Goal: Transaction & Acquisition: Purchase product/service

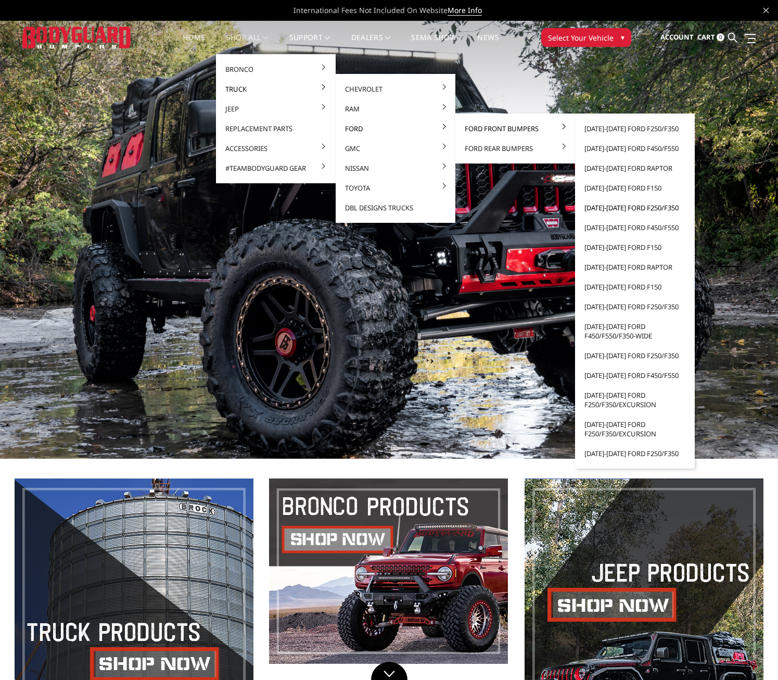
click at [614, 207] on link "[DATE]-[DATE] Ford F250/F350" at bounding box center [634, 208] width 111 height 20
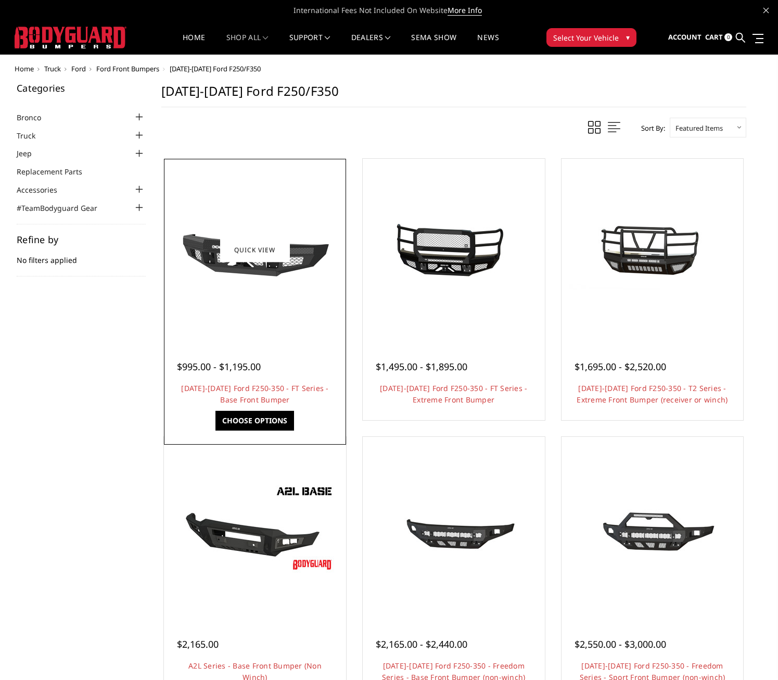
click at [308, 258] on img at bounding box center [255, 250] width 167 height 94
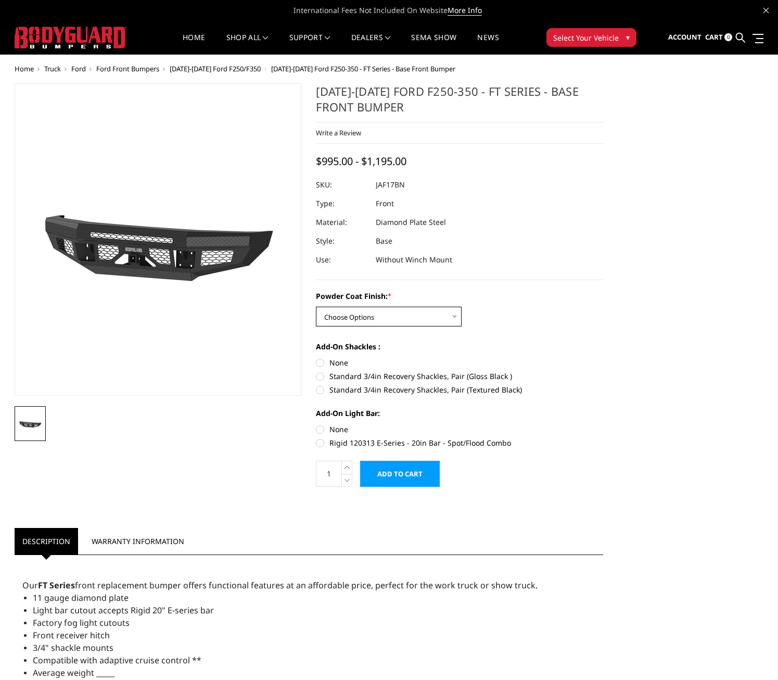
click at [370, 317] on select "Choose Options Bare Metal Gloss Black Powder Coat Textured Black Powder Coat" at bounding box center [389, 317] width 146 height 20
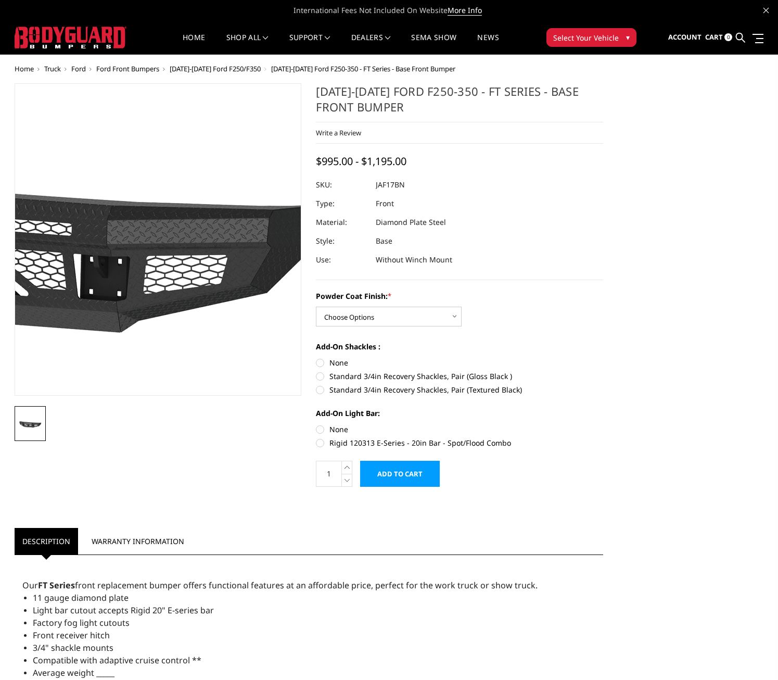
click at [253, 304] on img at bounding box center [33, 227] width 666 height 375
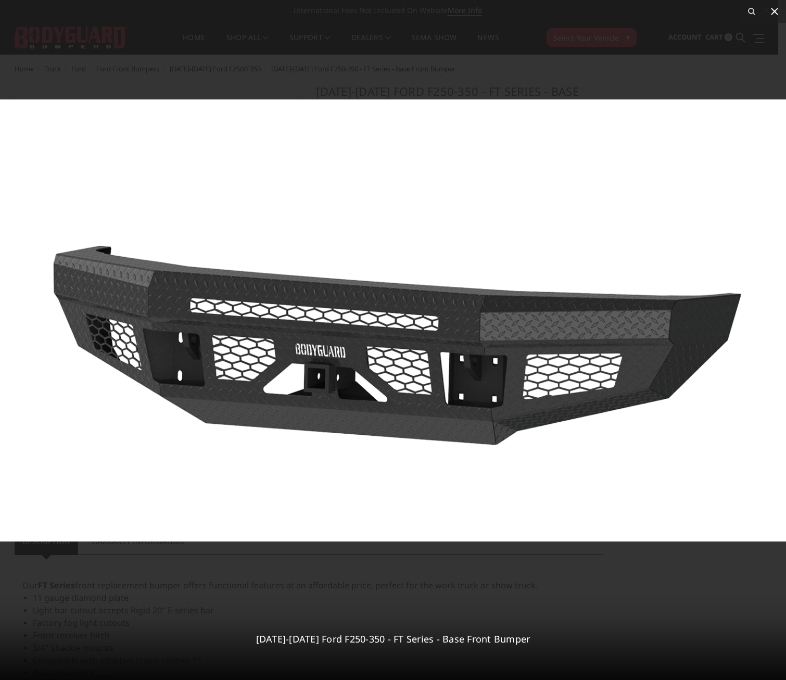
click at [773, 13] on icon at bounding box center [774, 11] width 7 height 7
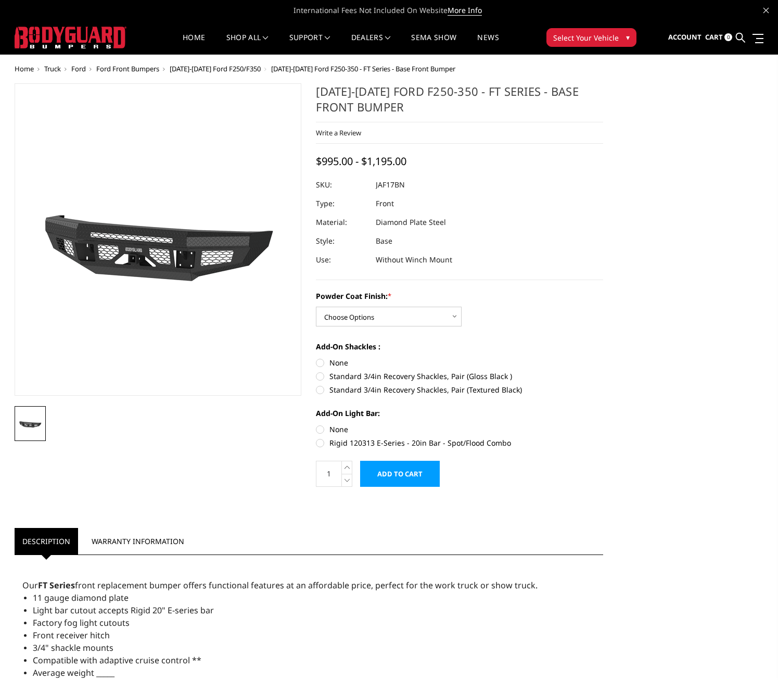
click at [319, 376] on label "Standard 3/4in Recovery Shackles, Pair (Gloss Black )" at bounding box center [459, 376] width 287 height 11
click at [603, 358] on input "Standard 3/4in Recovery Shackles, Pair (Gloss Black )" at bounding box center [603, 357] width 1 height 1
radio input "true"
click at [324, 444] on label "Rigid 120313 E-Series - 20in Bar - Spot/Flood Combo" at bounding box center [459, 442] width 287 height 11
click at [603, 424] on input "Rigid 120313 E-Series - 20in Bar - Spot/Flood Combo" at bounding box center [603, 424] width 1 height 1
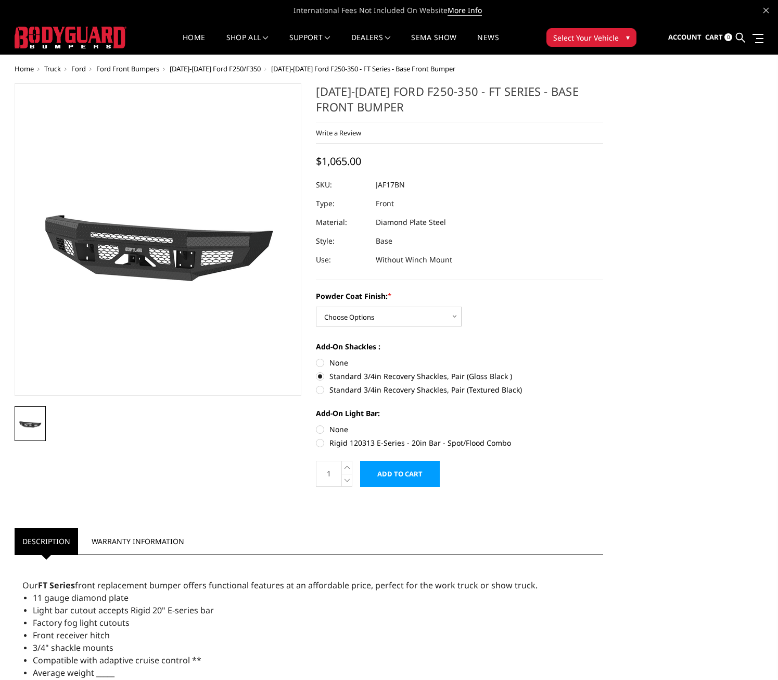
radio input "true"
click at [321, 428] on label "None" at bounding box center [459, 429] width 287 height 11
click at [316, 424] on input "None" at bounding box center [316, 424] width 1 height 1
radio input "true"
click at [362, 316] on select "Choose Options Bare Metal Gloss Black Powder Coat Textured Black Powder Coat" at bounding box center [389, 317] width 146 height 20
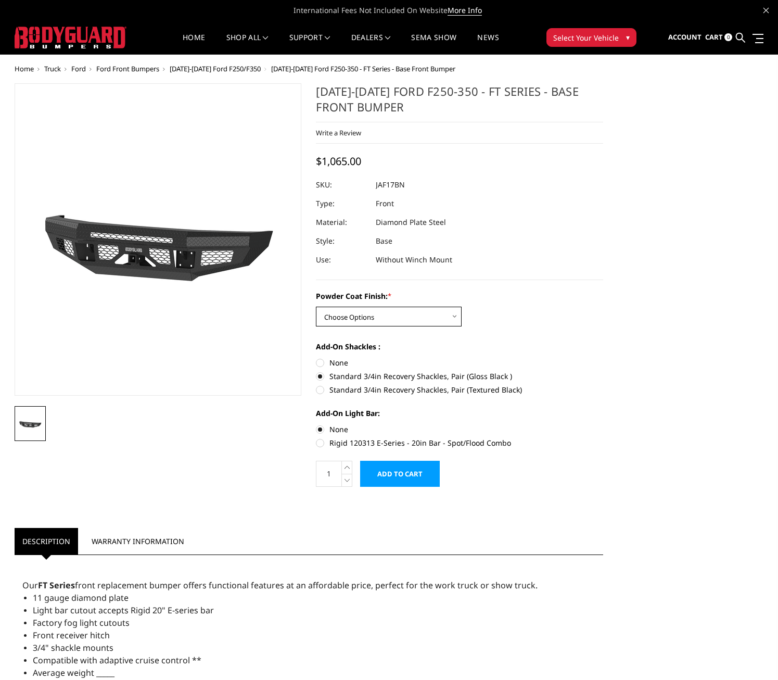
select select "3373"
click at [316, 307] on select "Choose Options Bare Metal Gloss Black Powder Coat Textured Black Powder Coat" at bounding box center [389, 317] width 146 height 20
